Goal: Information Seeking & Learning: Learn about a topic

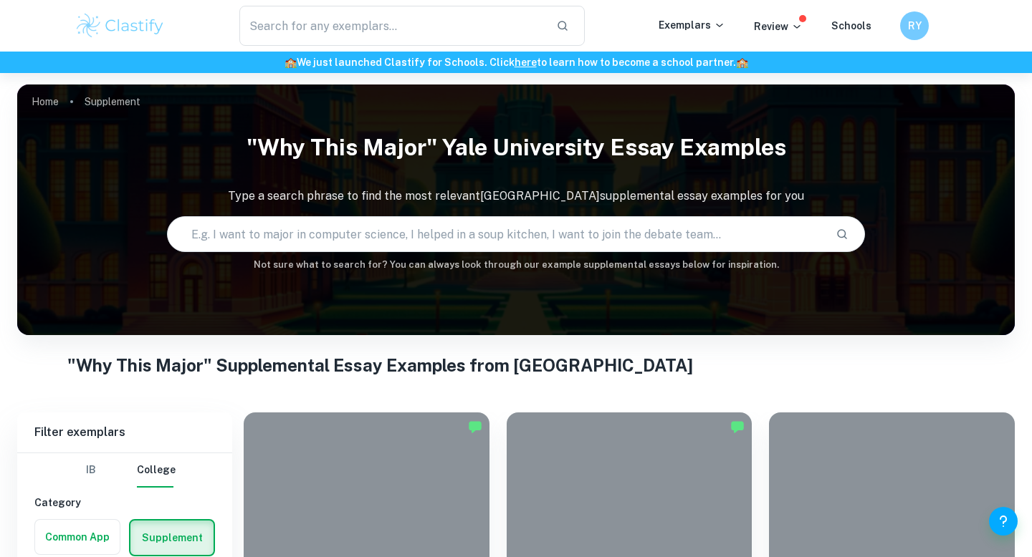
scroll to position [441, 0]
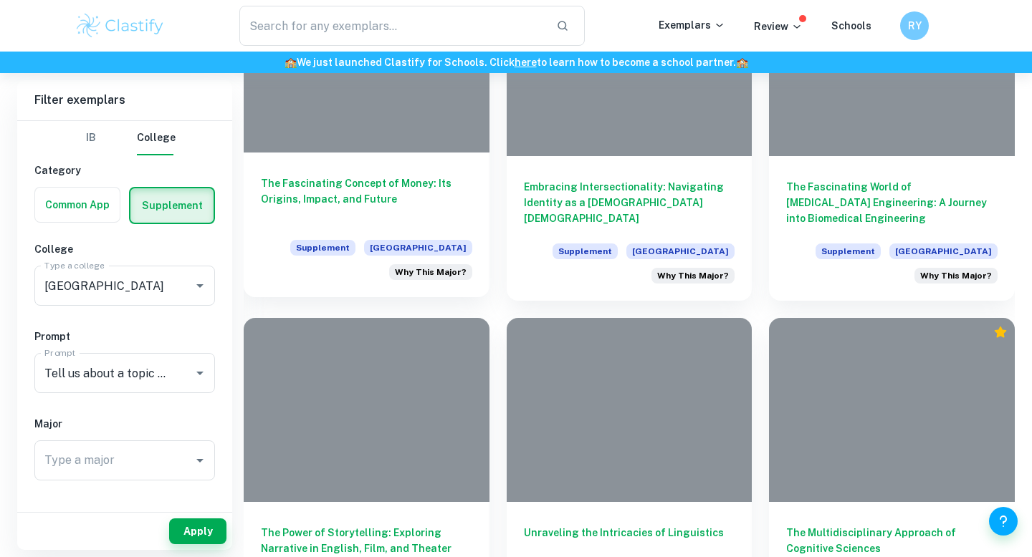
click at [352, 213] on h6 "The Fascinating Concept of Money: Its Origins, Impact, and Future" at bounding box center [366, 199] width 211 height 47
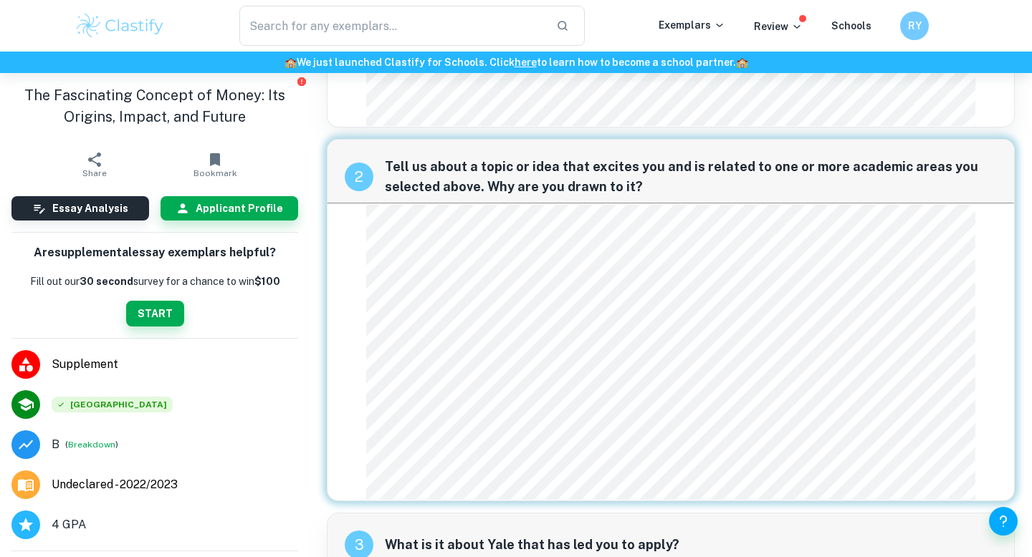
scroll to position [170, 0]
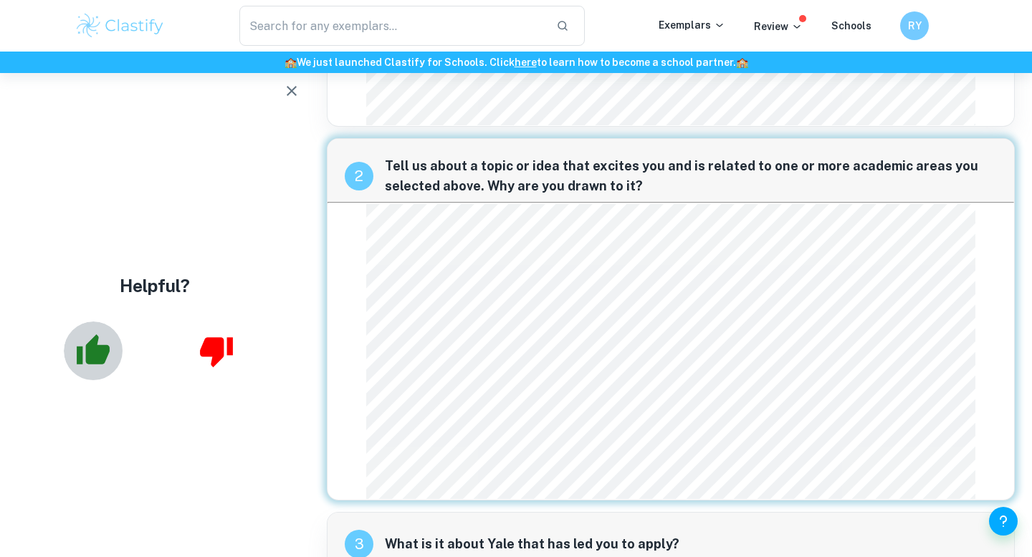
click at [92, 355] on icon "button" at bounding box center [93, 350] width 33 height 30
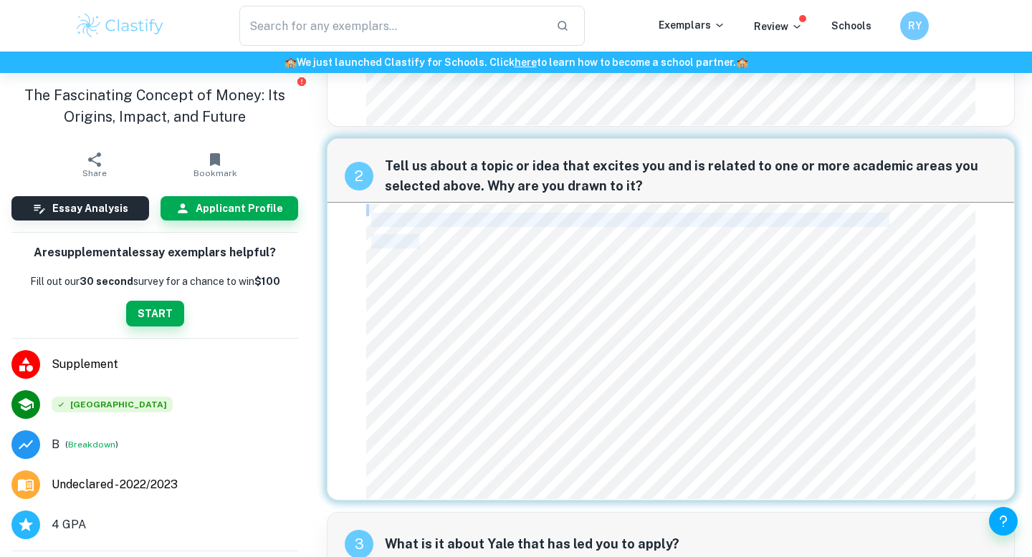
drag, startPoint x: 358, startPoint y: 192, endPoint x: 419, endPoint y: 218, distance: 66.4
click at [420, 221] on div "2 Tell us about a topic or idea that excites you and is related to one or more …" at bounding box center [671, 319] width 688 height 362
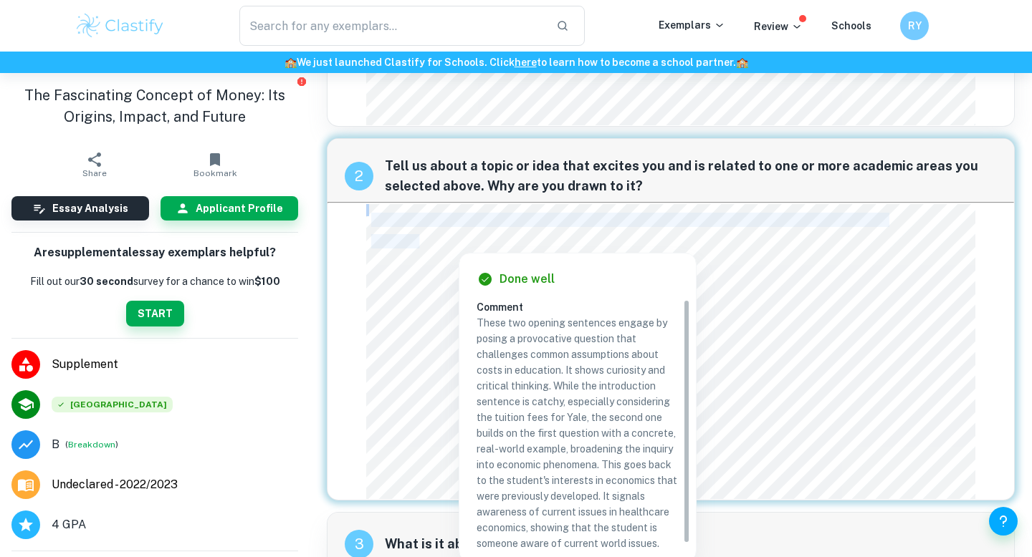
scroll to position [155, 0]
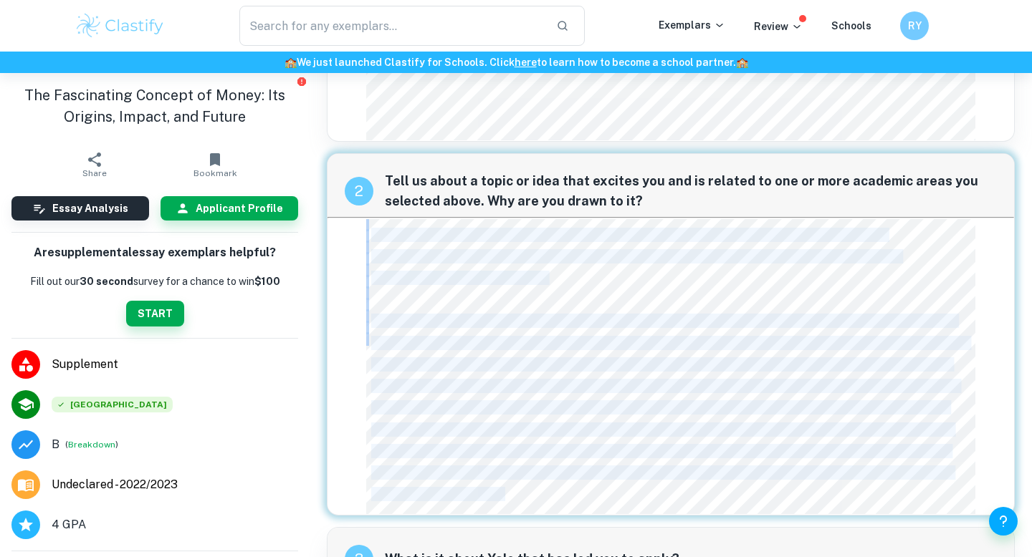
drag, startPoint x: 364, startPoint y: 216, endPoint x: 506, endPoint y: 471, distance: 292.8
click at [506, 471] on div "2 Tell us about a topic or idea that excites you and is related to one or more …" at bounding box center [671, 334] width 688 height 362
copy div "Why do we pay huge amounts of tuition when lecturers' fees and the materials ne…"
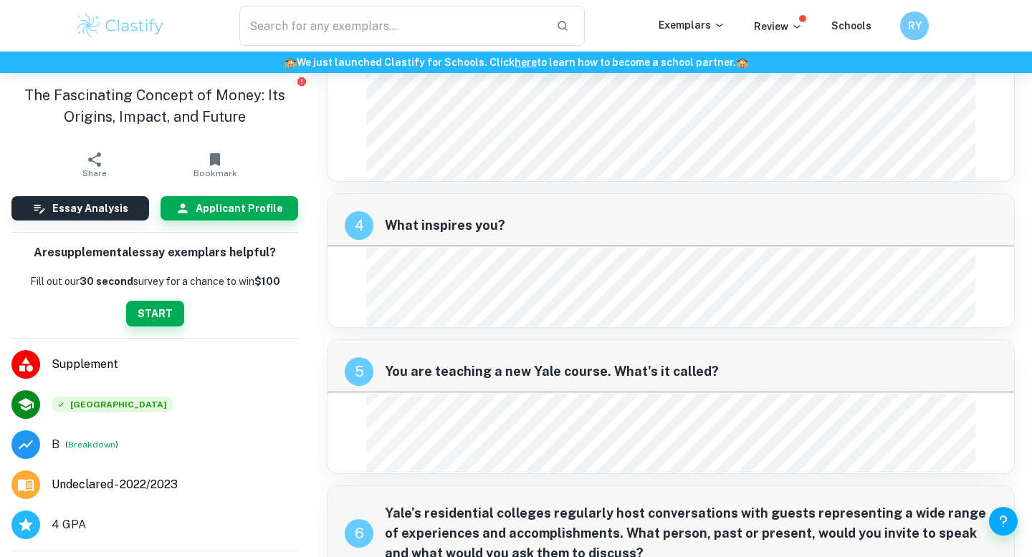
scroll to position [1263, 0]
